Goal: Download file/media

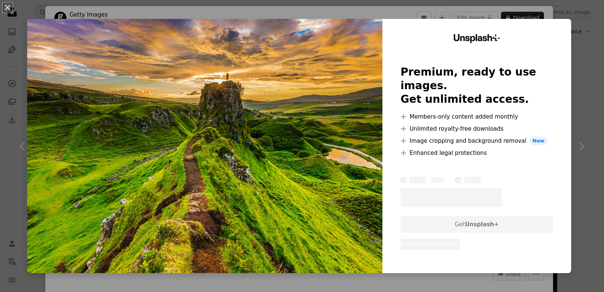
scroll to position [151, 0]
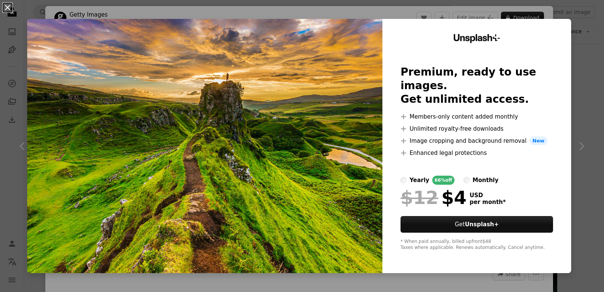
click at [6, 9] on button "An X shape" at bounding box center [7, 7] width 9 height 9
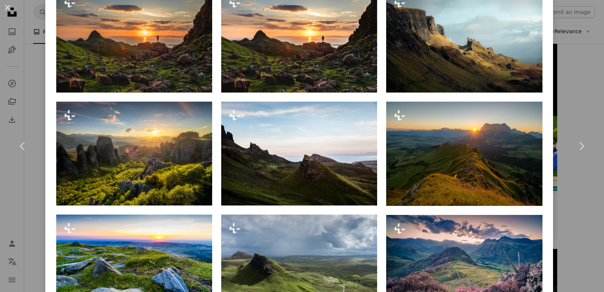
scroll to position [566, 0]
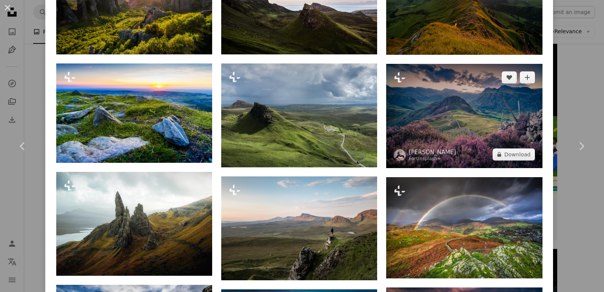
click at [450, 116] on img at bounding box center [464, 116] width 156 height 104
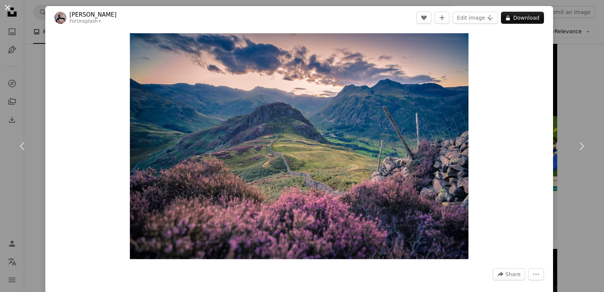
click at [5, 8] on button "An X shape" at bounding box center [7, 7] width 9 height 9
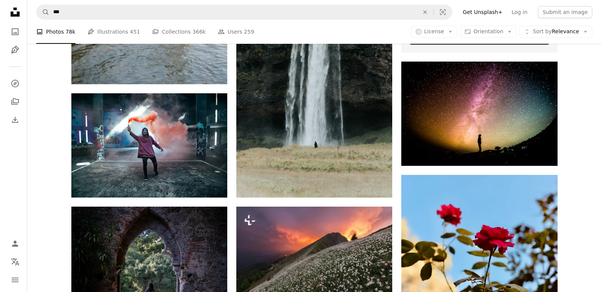
scroll to position [340, 0]
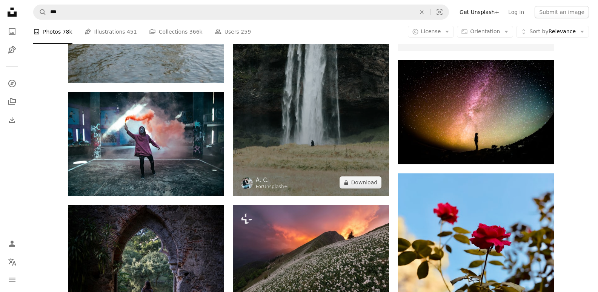
click at [291, 138] on img at bounding box center [311, 79] width 156 height 234
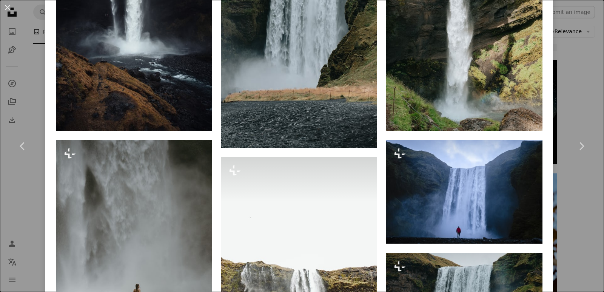
scroll to position [1320, 0]
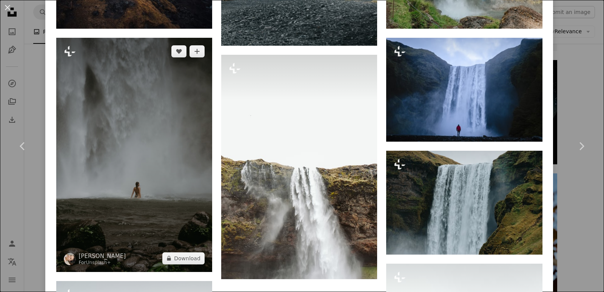
click at [107, 141] on img at bounding box center [134, 155] width 156 height 234
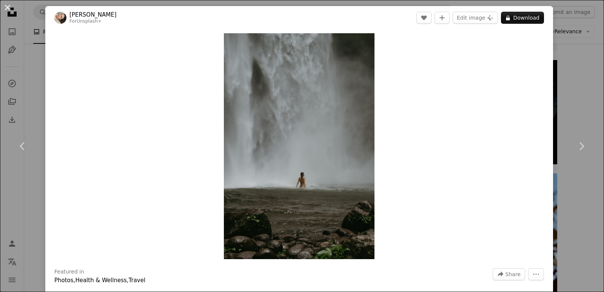
click at [6, 6] on button "An X shape" at bounding box center [7, 7] width 9 height 9
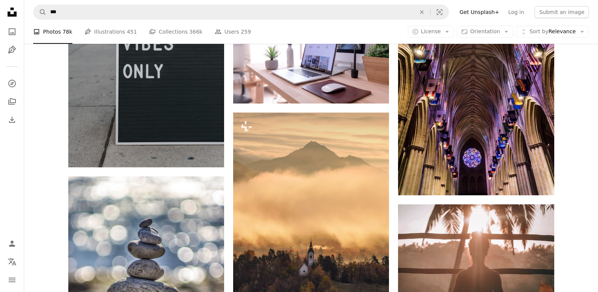
scroll to position [1358, 0]
